Goal: Find specific page/section: Find specific page/section

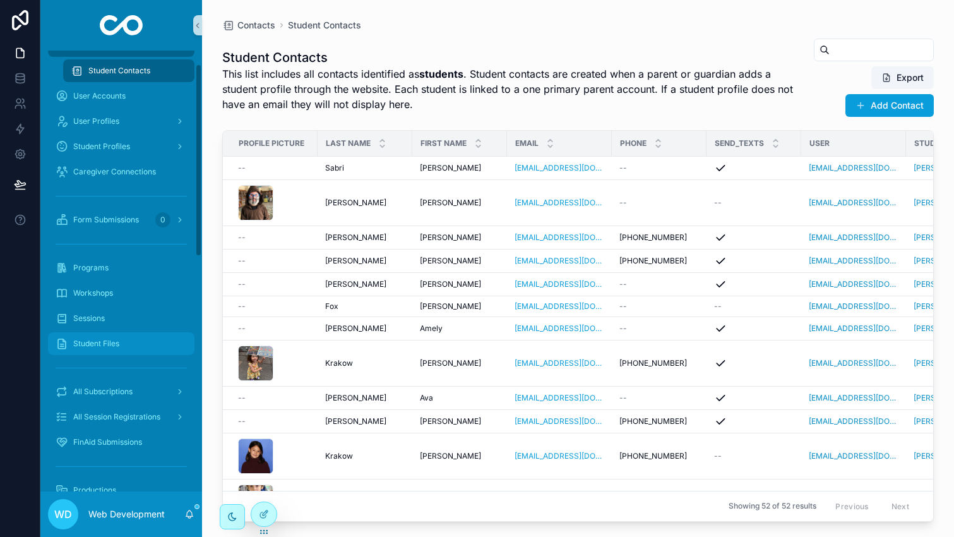
scroll to position [54, 0]
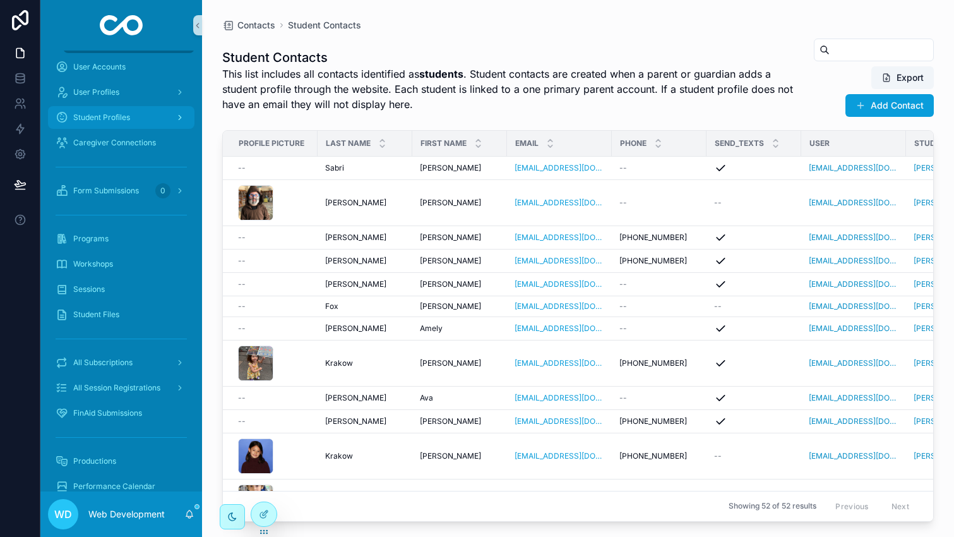
click at [138, 116] on div "Student Profiles" at bounding box center [121, 117] width 131 height 20
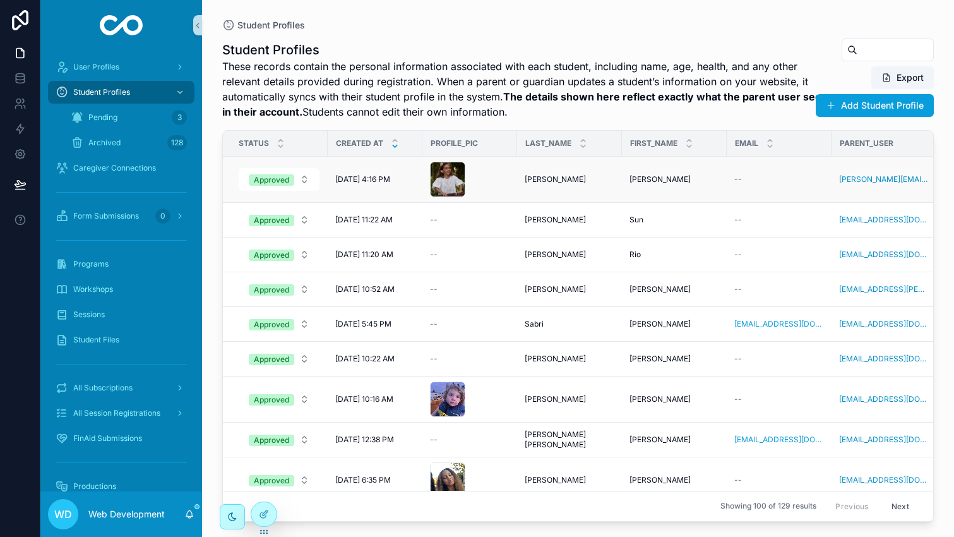
click at [488, 183] on div "scrollable content" at bounding box center [470, 179] width 80 height 35
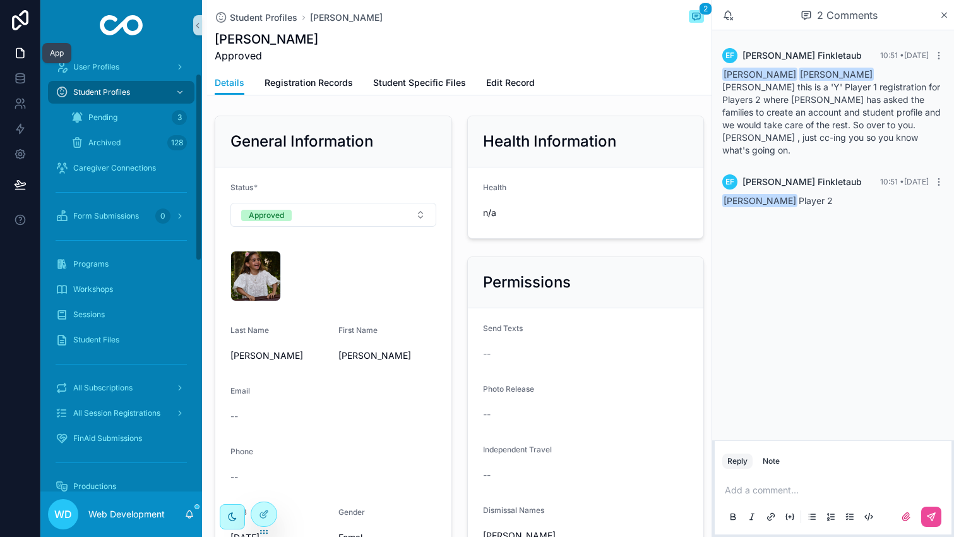
click at [23, 52] on icon at bounding box center [20, 53] width 13 height 13
